Goal: Information Seeking & Learning: Learn about a topic

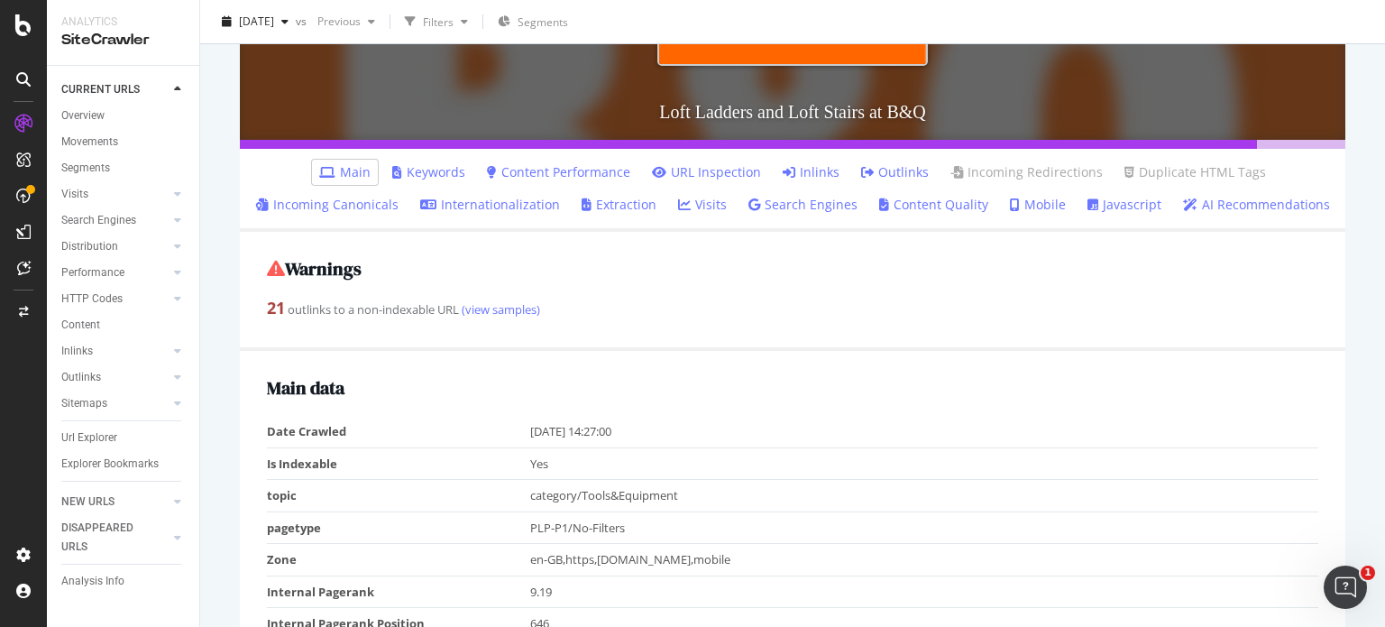
scroll to position [473, 0]
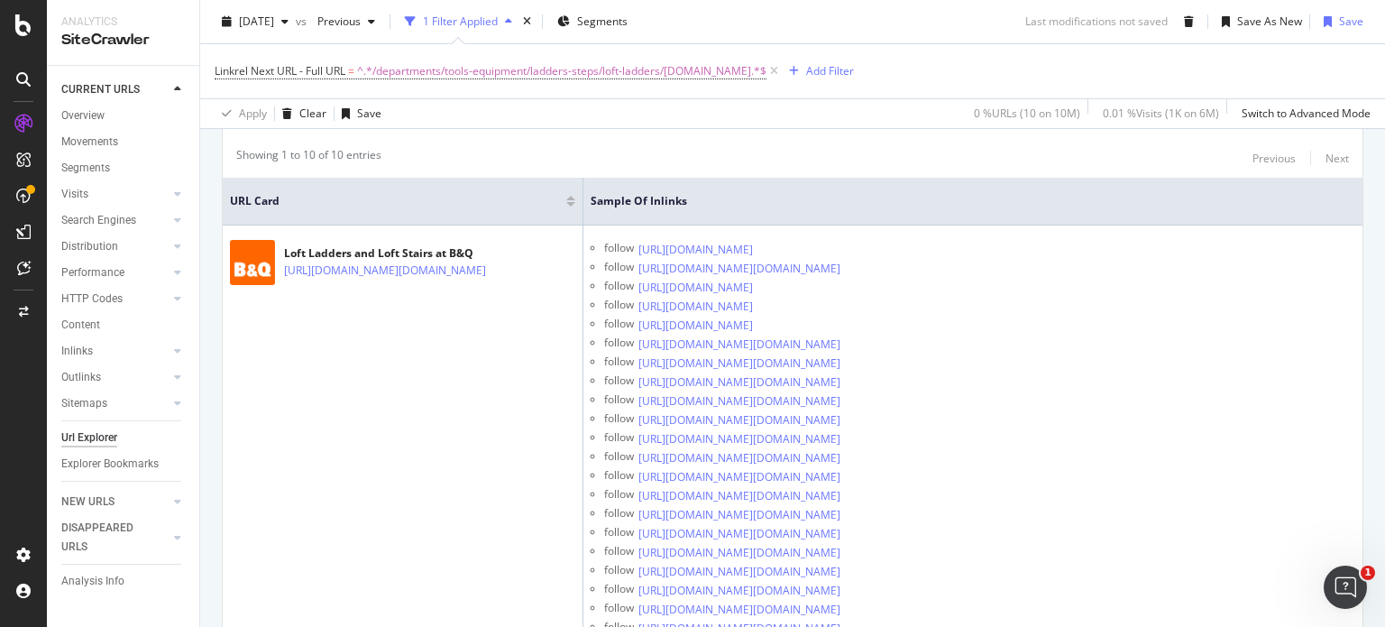
scroll to position [425, 0]
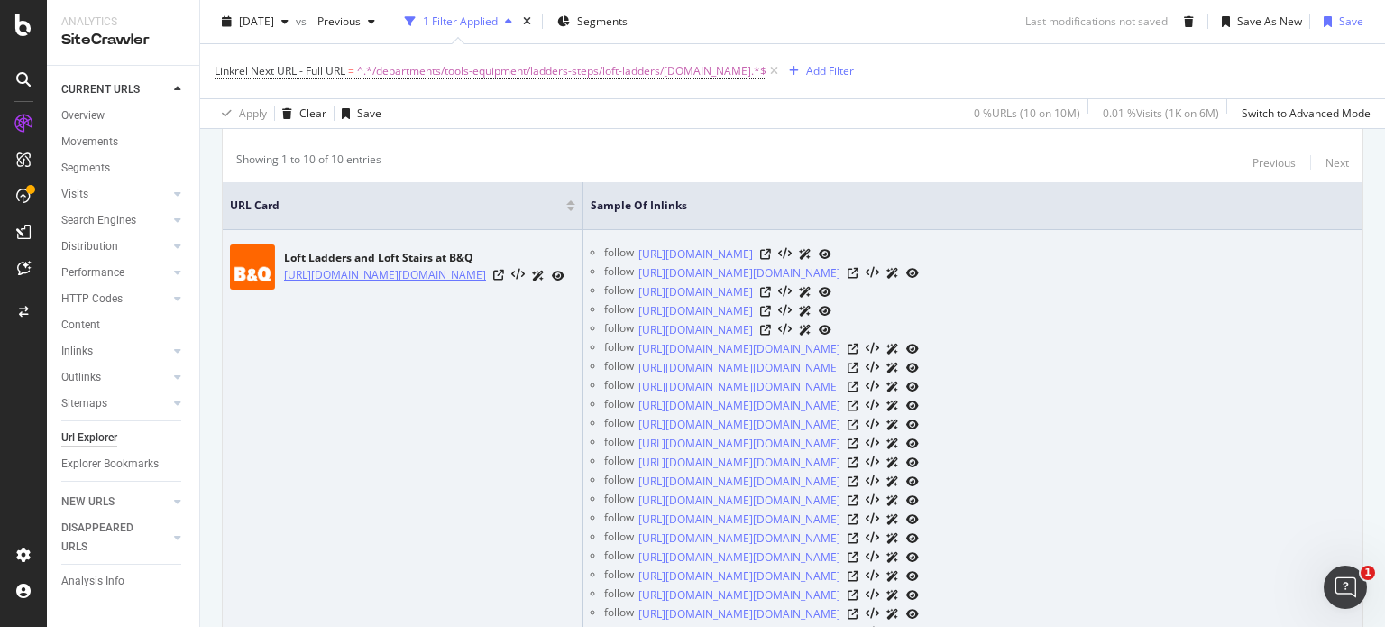
click at [432, 284] on link "[URL][DOMAIN_NAME][DOMAIN_NAME]" at bounding box center [385, 275] width 202 height 18
click at [565, 281] on icon at bounding box center [558, 276] width 13 height 11
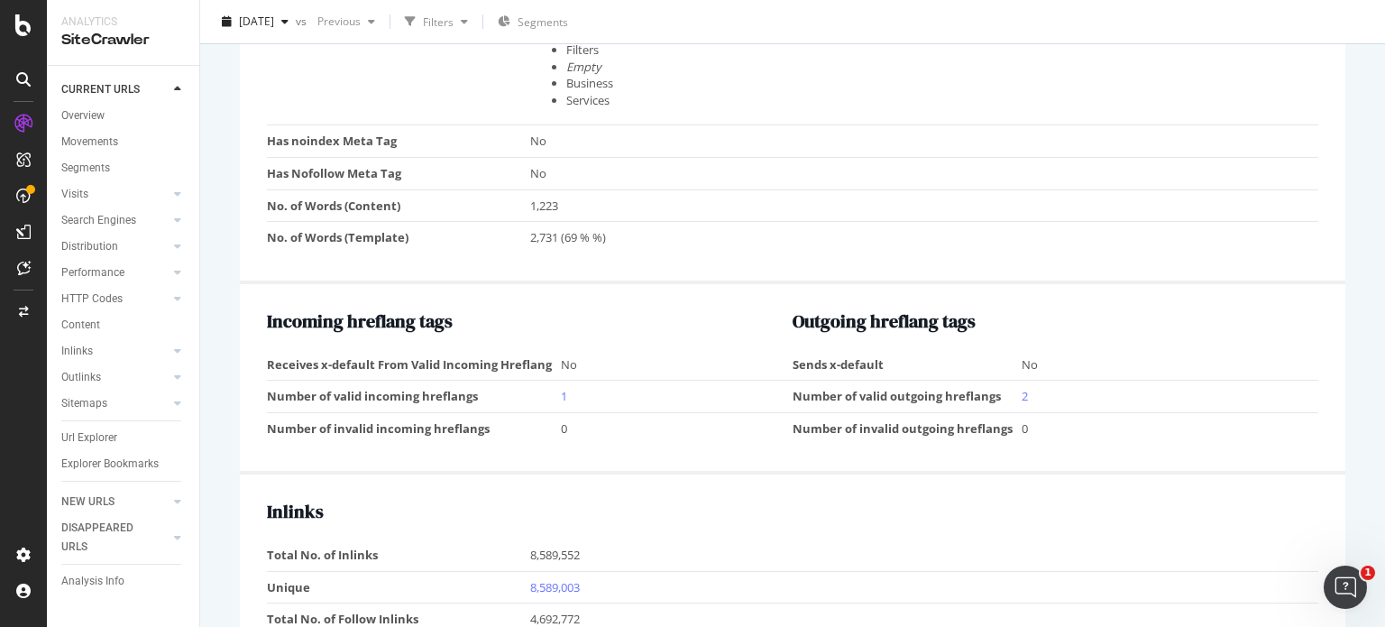
scroll to position [1770, 0]
click at [553, 580] on link "8,589,003" at bounding box center [555, 588] width 50 height 16
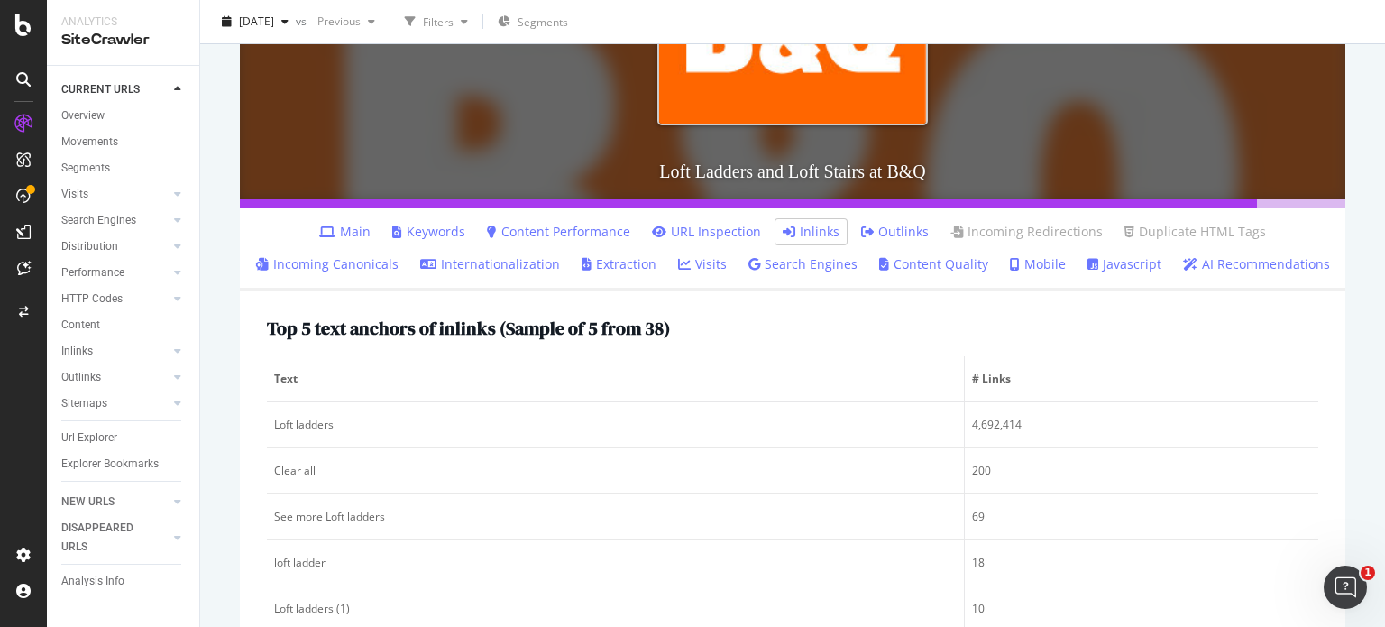
scroll to position [404, 0]
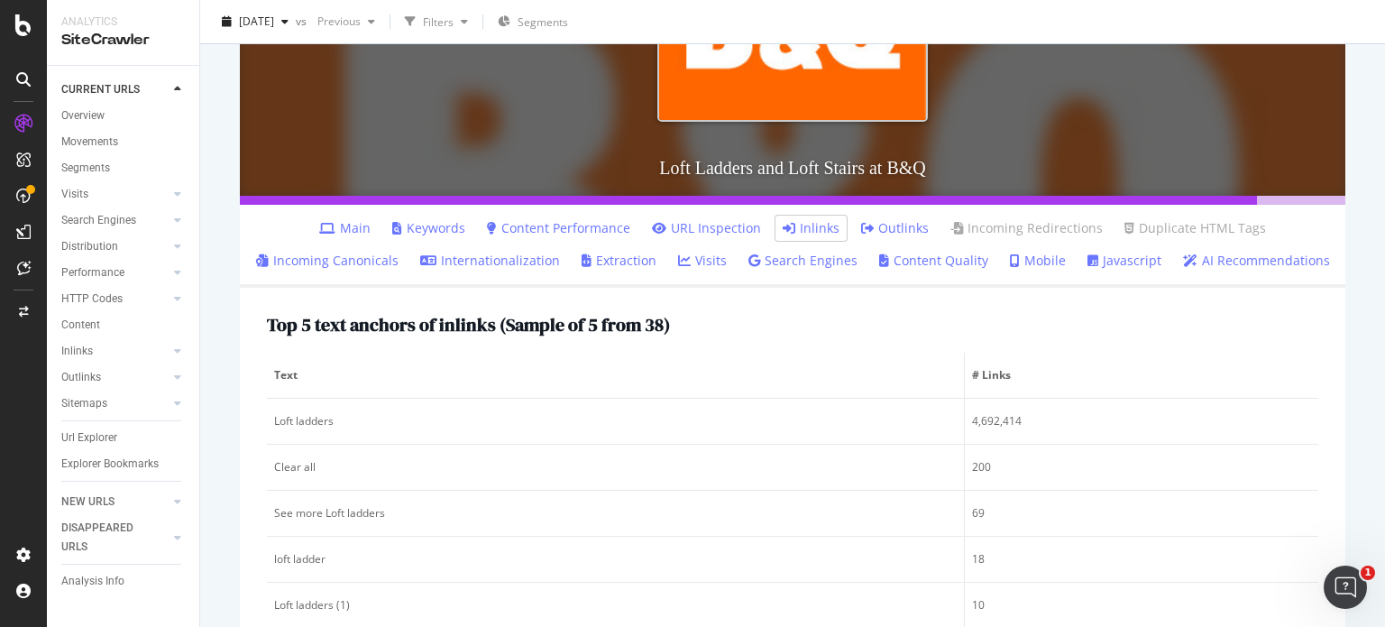
click at [818, 230] on link "Inlinks" at bounding box center [811, 228] width 57 height 18
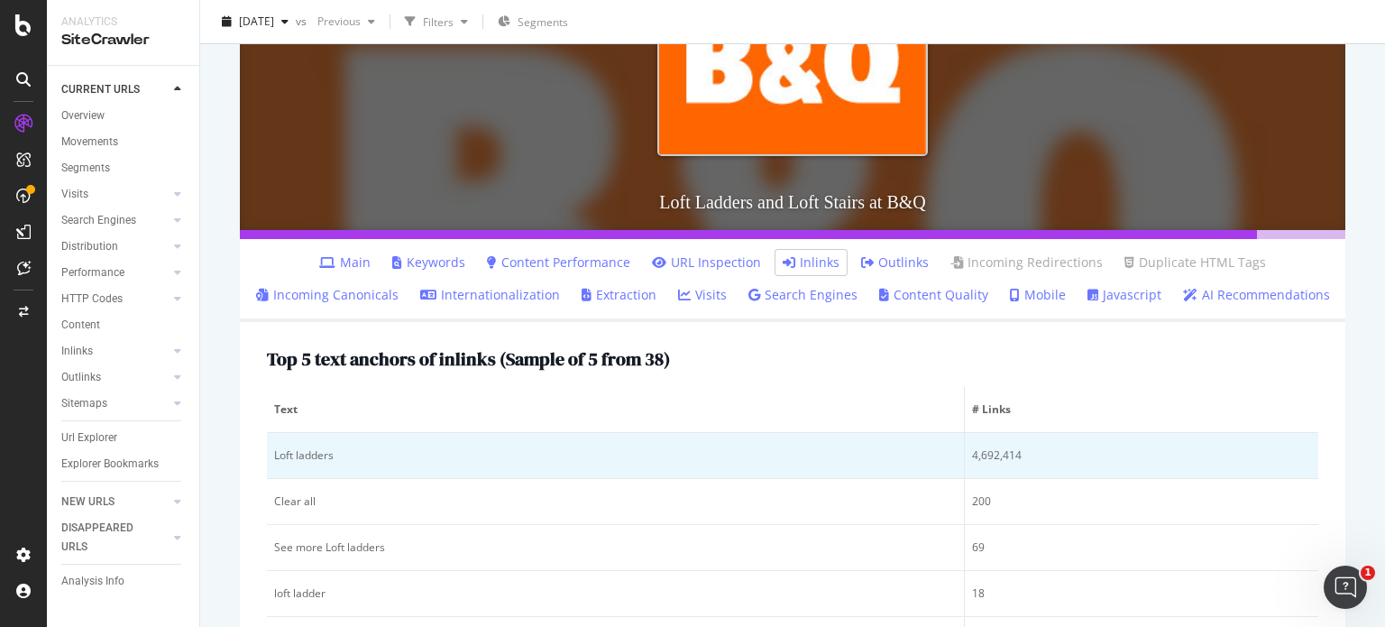
scroll to position [388, 0]
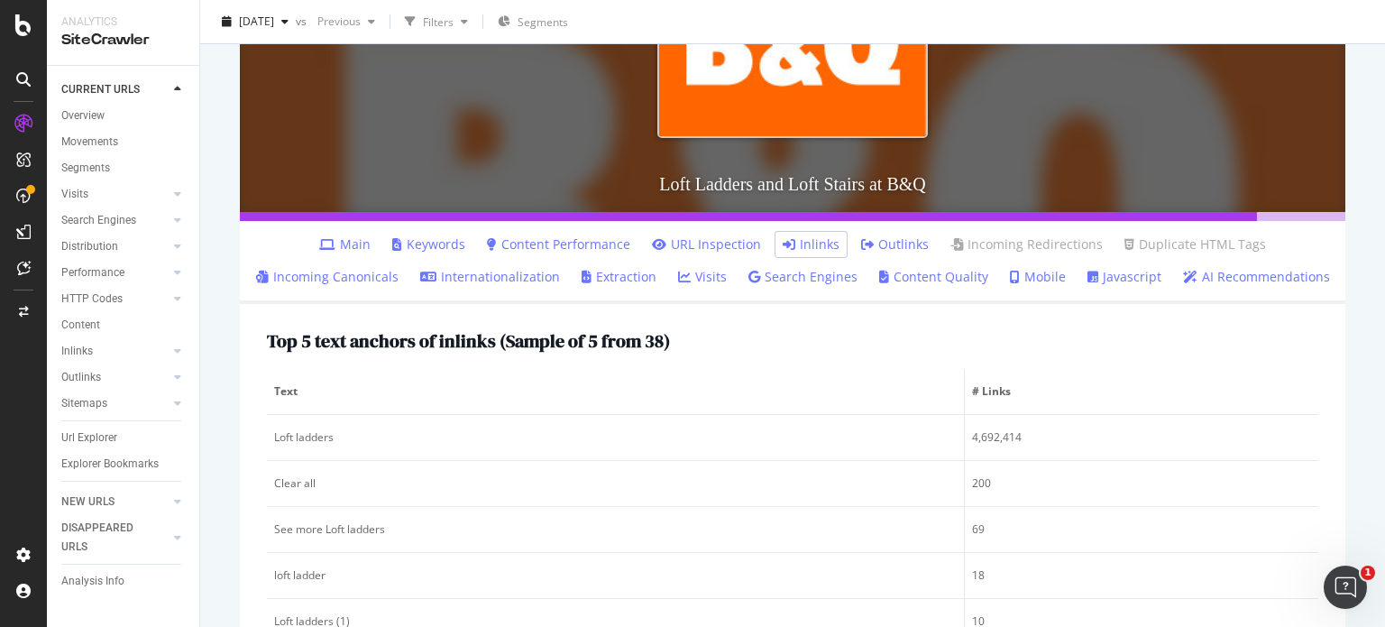
click at [801, 244] on link "Inlinks" at bounding box center [811, 244] width 57 height 18
click at [349, 258] on ul "Main Keywords Content Performance URL Inspection Inlinks Outlinks Incoming Redi…" at bounding box center [793, 262] width 1106 height 83
click at [346, 254] on li "Main" at bounding box center [345, 244] width 66 height 25
click at [345, 249] on link "Main" at bounding box center [344, 244] width 51 height 18
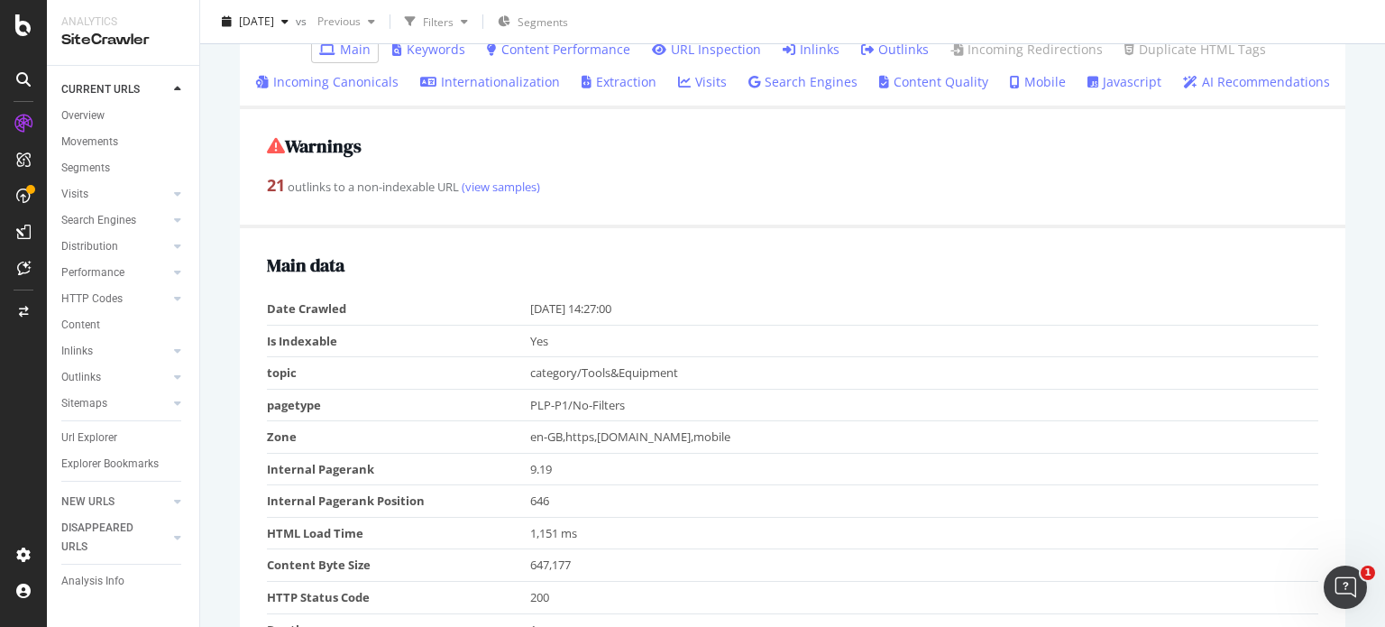
scroll to position [381, 0]
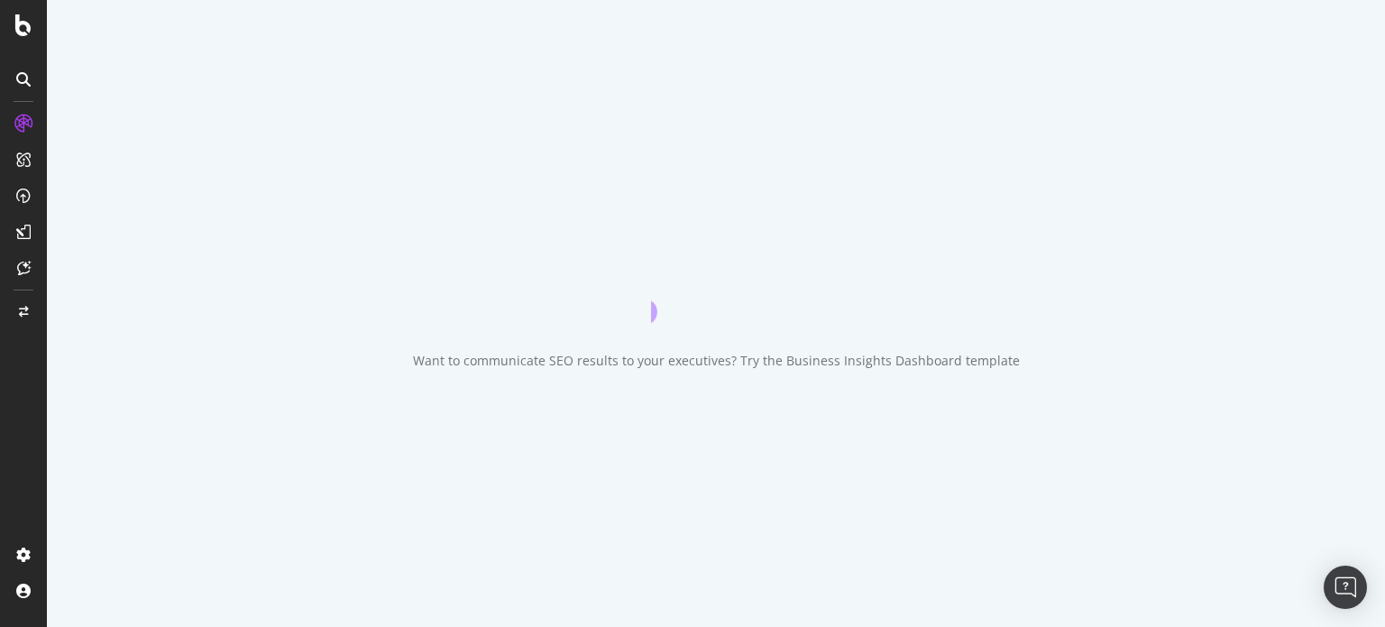
drag, startPoint x: 0, startPoint y: 0, endPoint x: 532, endPoint y: 308, distance: 614.6
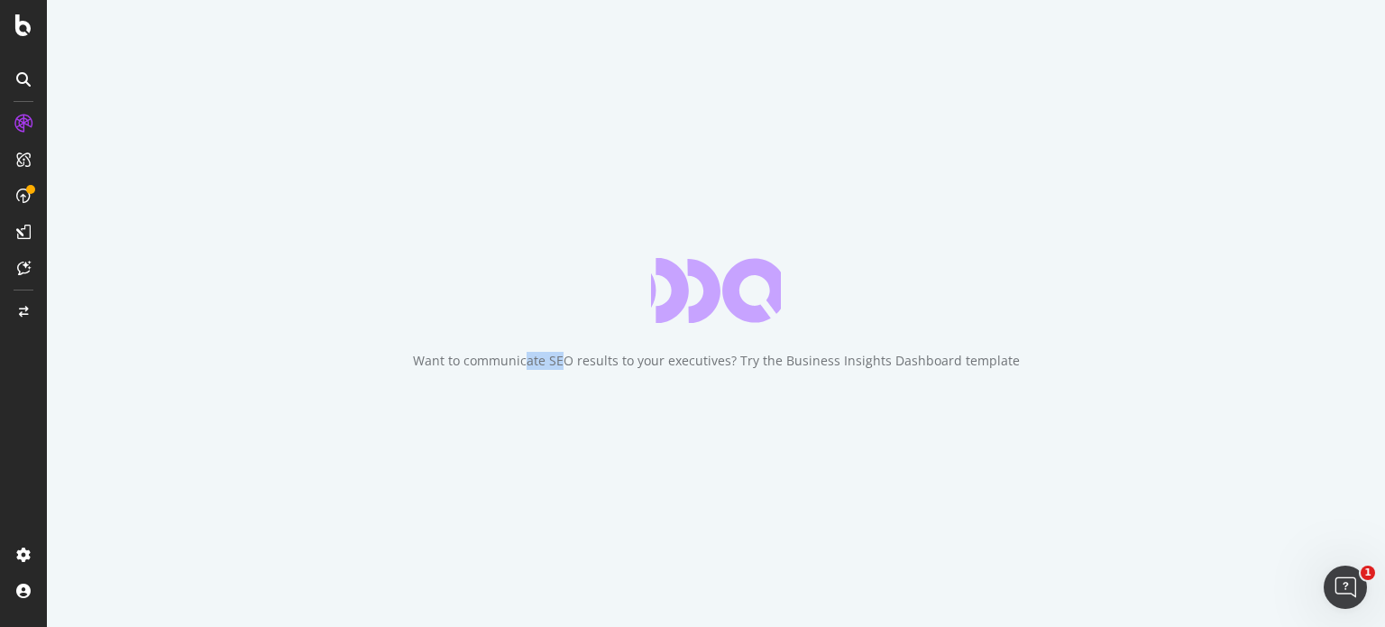
click at [532, 308] on div "Want to communicate SEO results to your executives? Try the Business Insights D…" at bounding box center [716, 313] width 1338 height 627
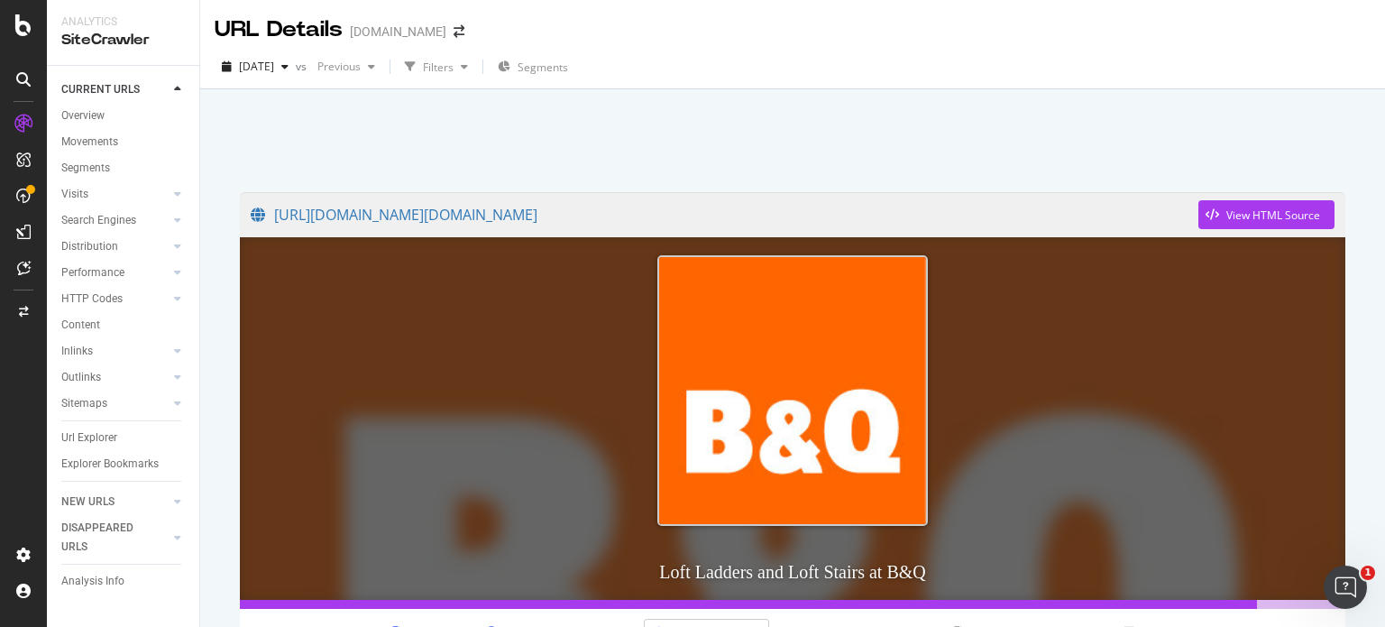
scroll to position [228, 0]
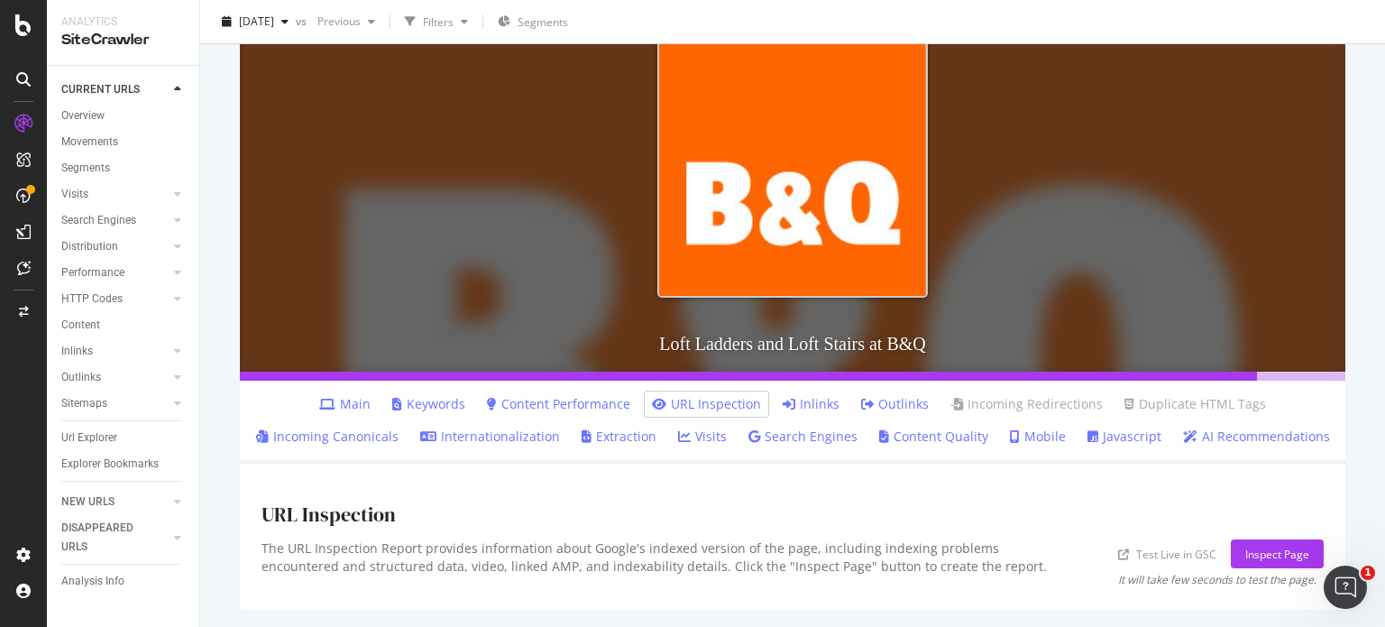
click at [808, 400] on link "Inlinks" at bounding box center [811, 404] width 57 height 18
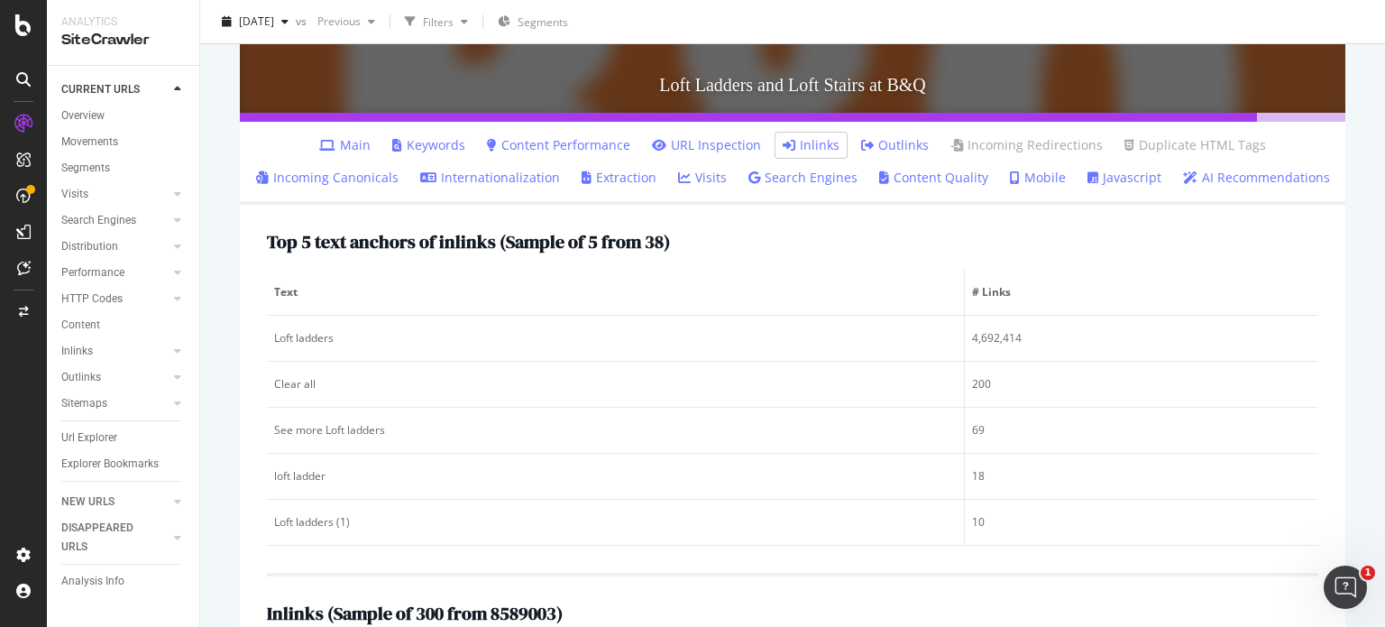
scroll to position [489, 0]
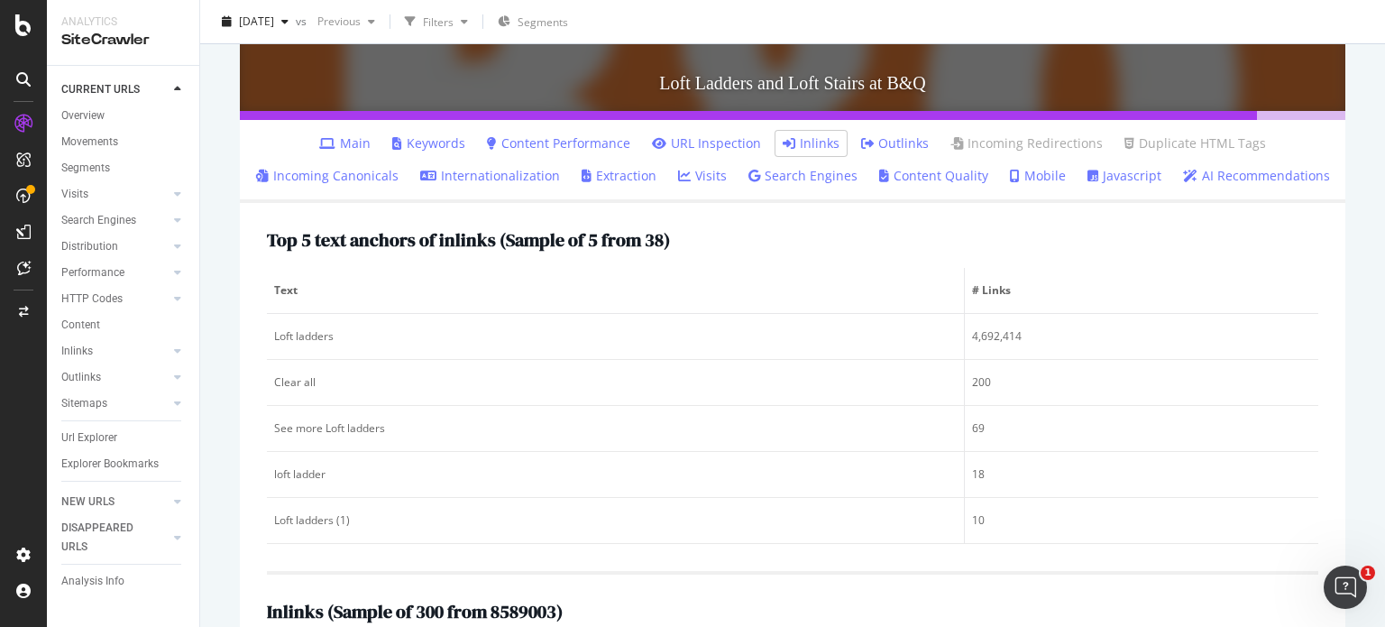
click at [420, 244] on h2 "Top 5 text anchors of inlinks ( Sample of 5 from 38 )" at bounding box center [468, 240] width 403 height 20
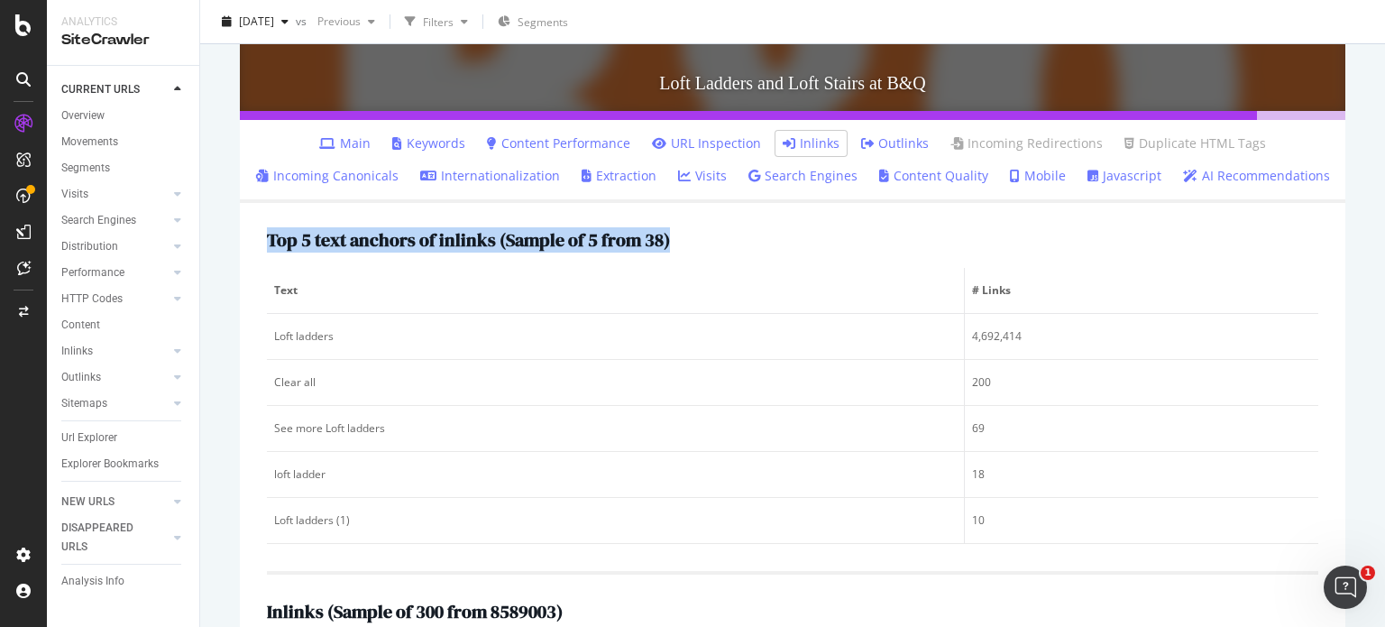
click at [420, 244] on h2 "Top 5 text anchors of inlinks ( Sample of 5 from 38 )" at bounding box center [468, 240] width 403 height 20
